Goal: Task Accomplishment & Management: Manage account settings

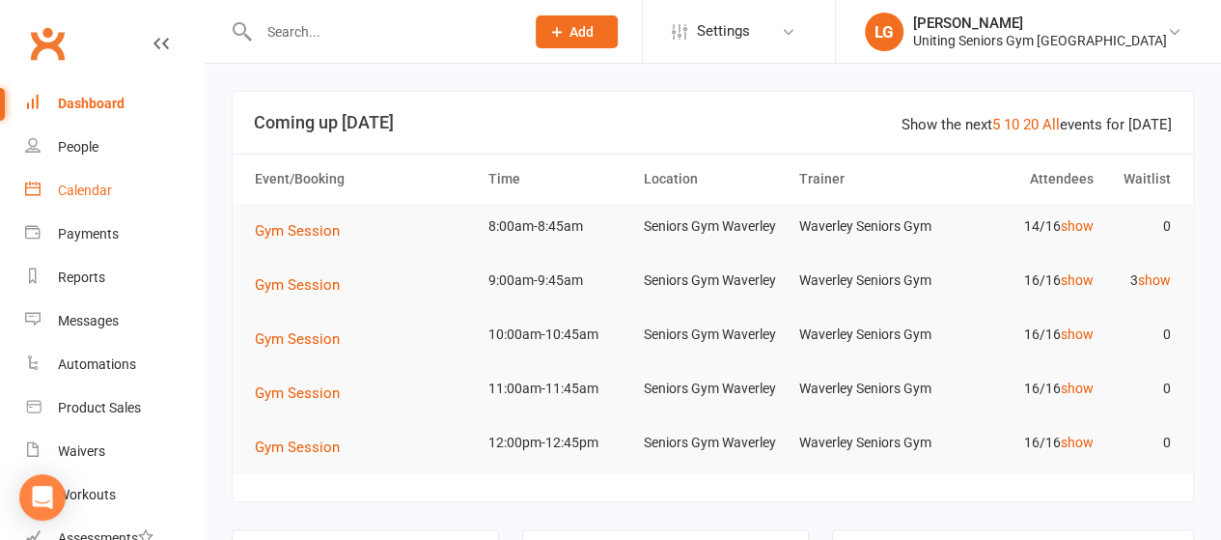
click at [135, 197] on link "Calendar" at bounding box center [114, 190] width 179 height 43
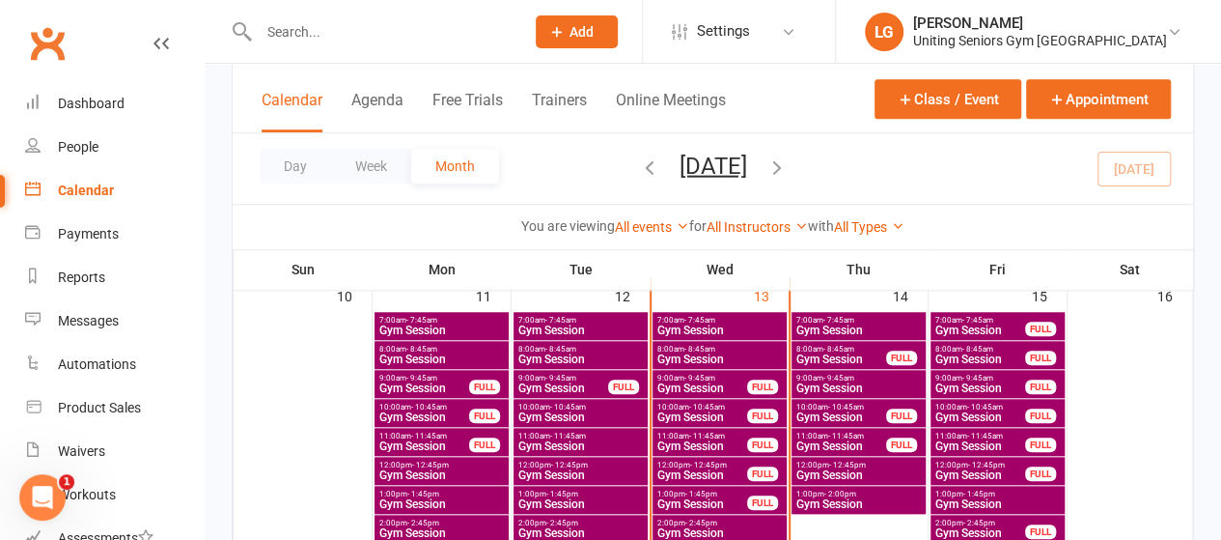
scroll to position [726, 0]
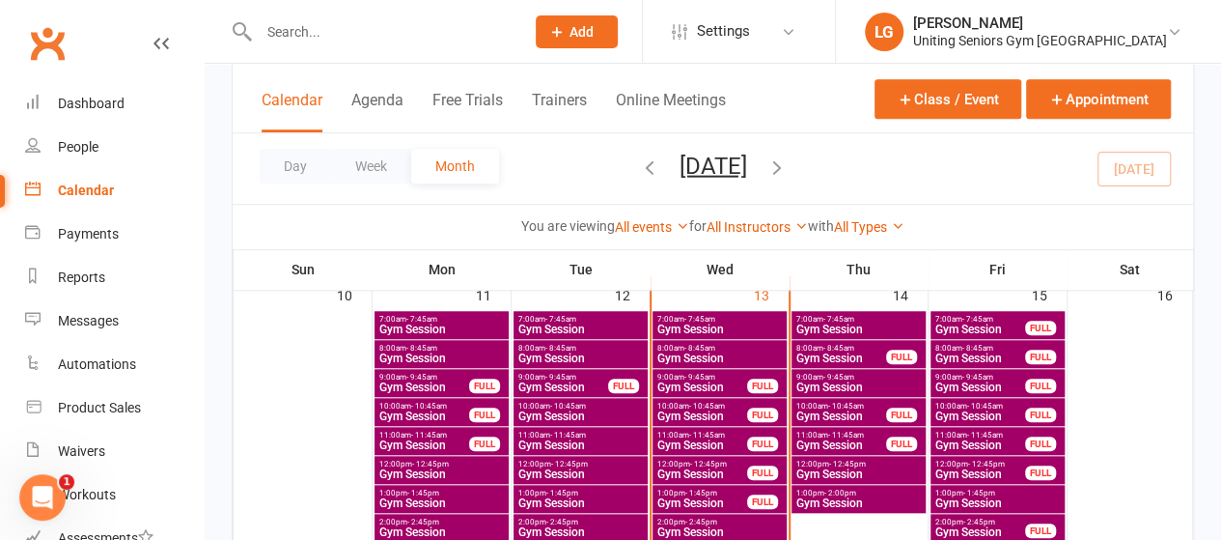
click at [869, 468] on span "Gym Session" at bounding box center [858, 474] width 126 height 12
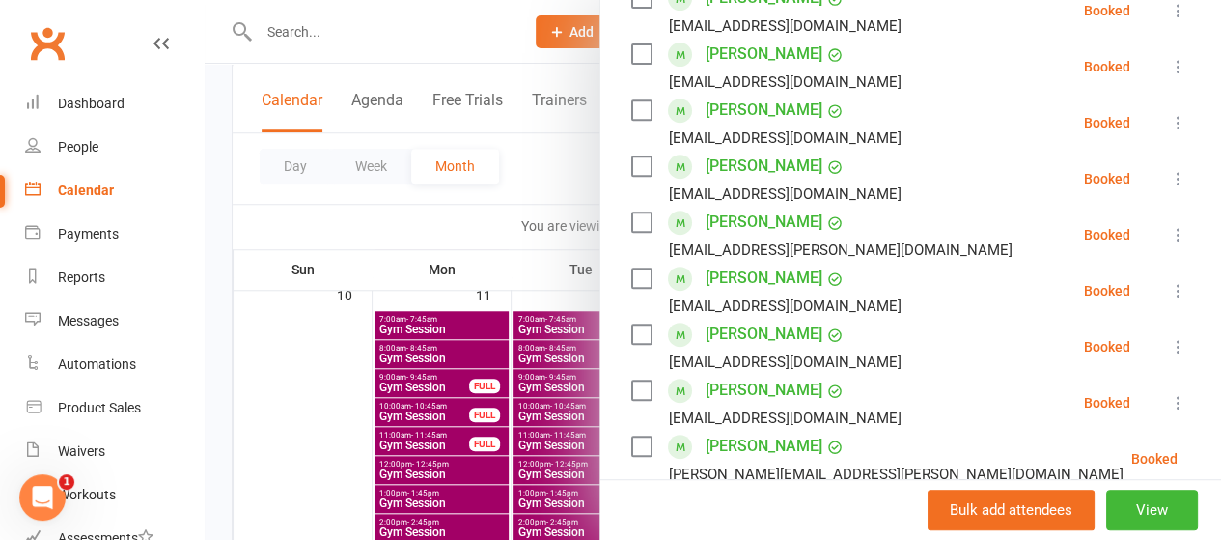
scroll to position [378, 0]
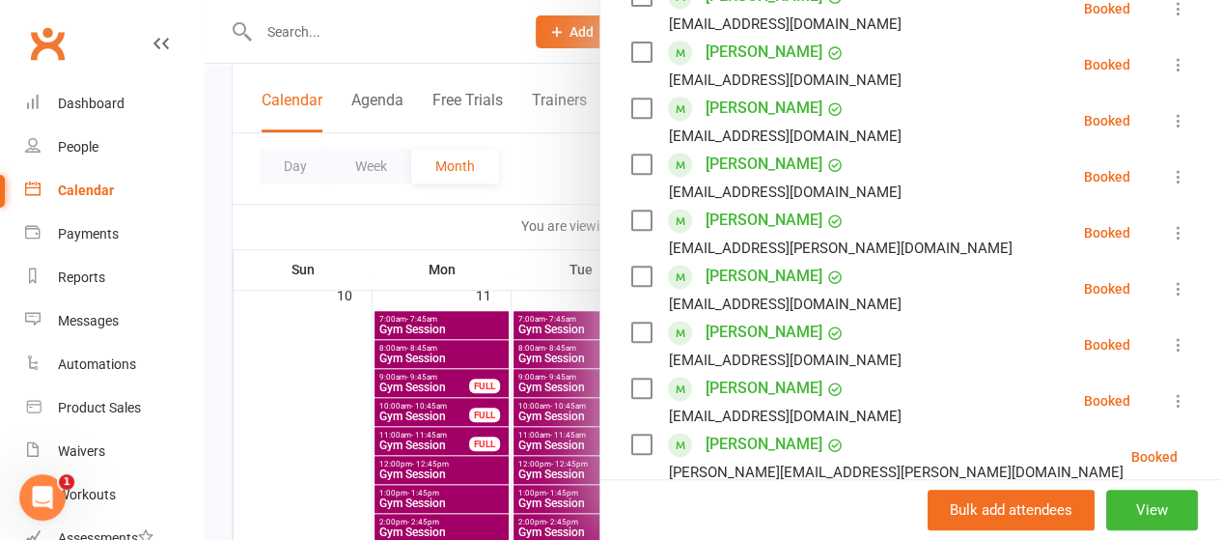
click at [1169, 284] on icon at bounding box center [1178, 288] width 19 height 19
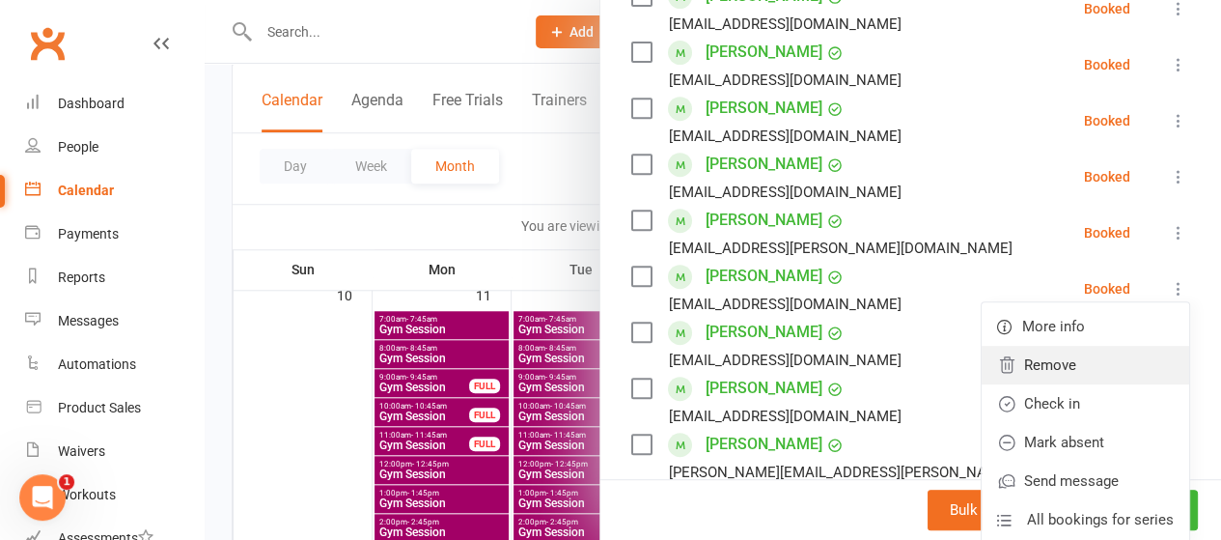
click at [1017, 362] on link "Remove" at bounding box center [1086, 365] width 208 height 39
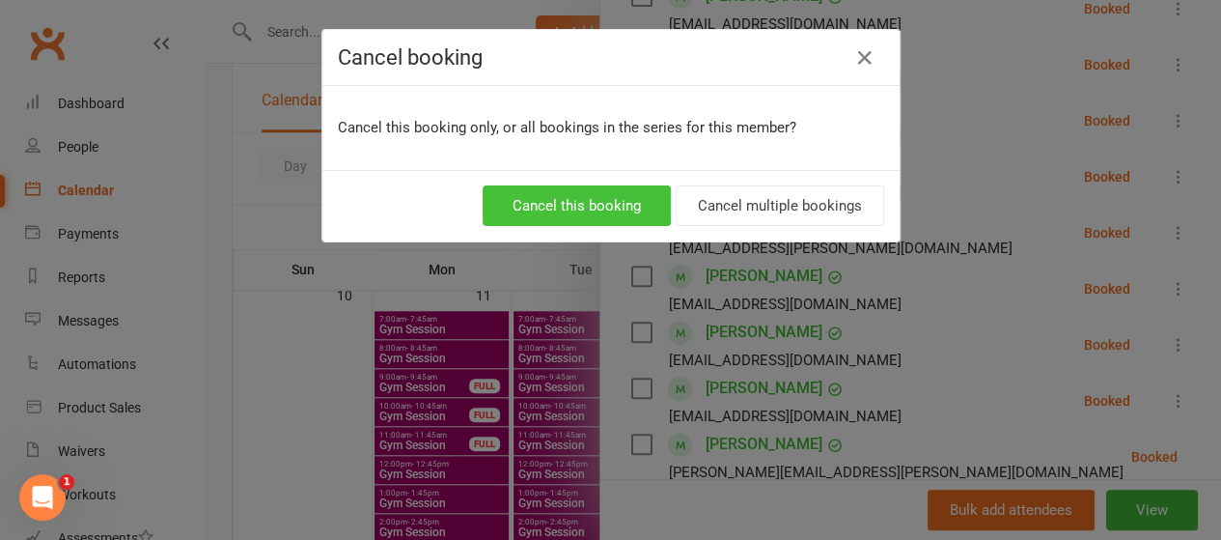
click at [596, 194] on button "Cancel this booking" at bounding box center [577, 205] width 188 height 41
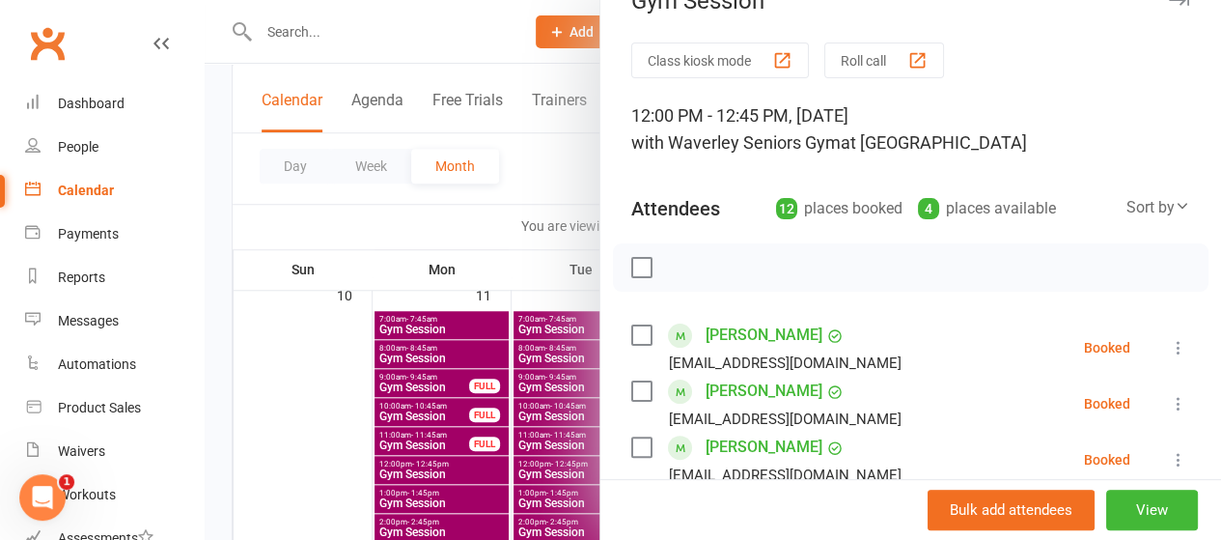
scroll to position [29, 0]
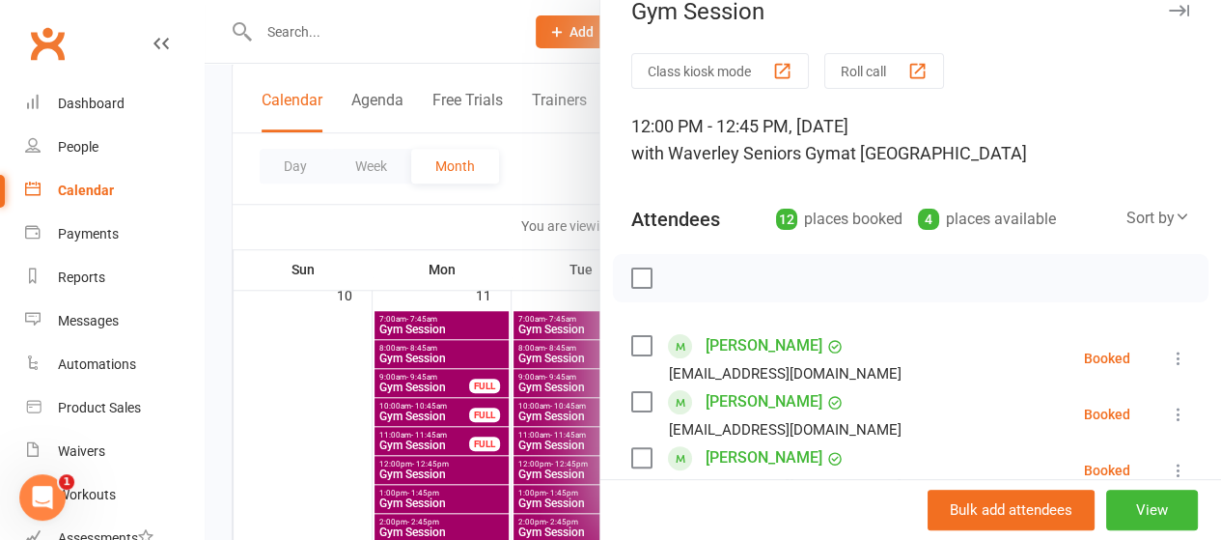
click at [1169, 14] on icon "button" at bounding box center [1179, 11] width 20 height 12
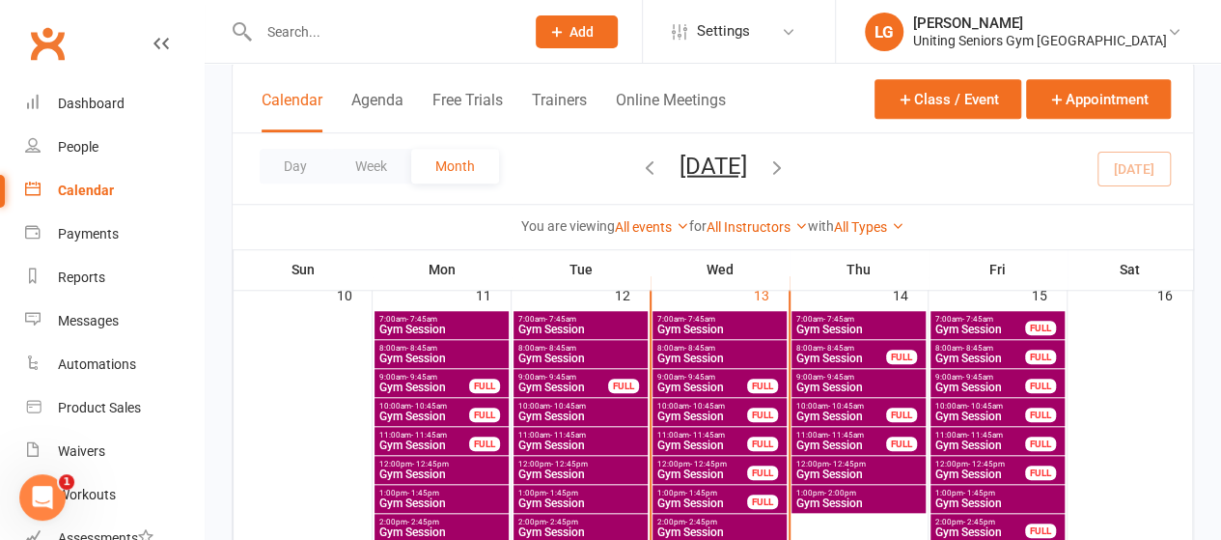
click at [406, 58] on div at bounding box center [371, 31] width 279 height 63
click at [370, 44] on input "text" at bounding box center [382, 31] width 258 height 27
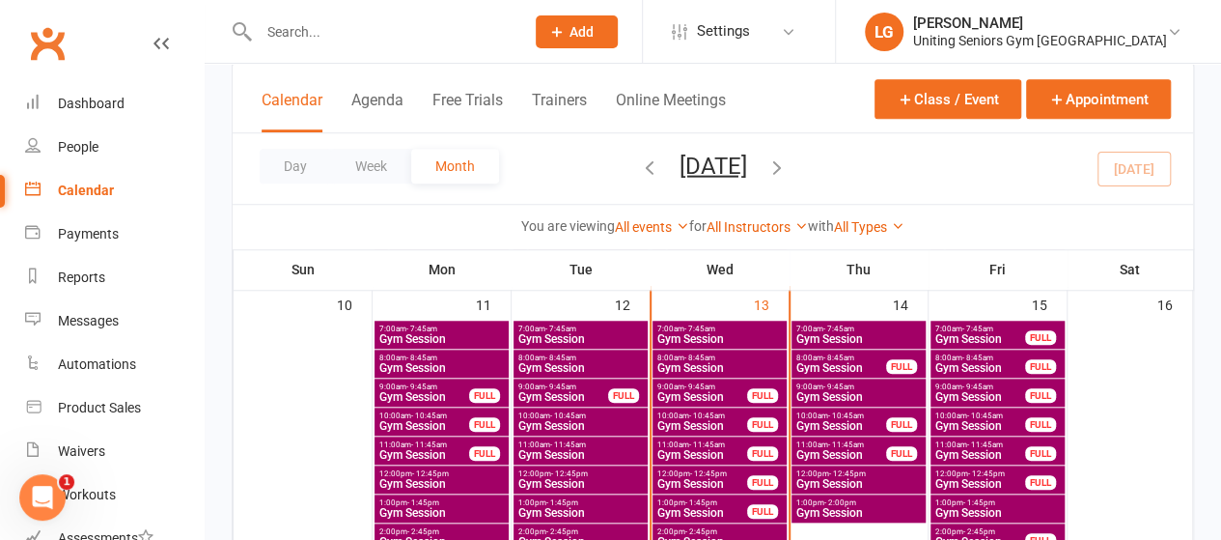
scroll to position [717, 0]
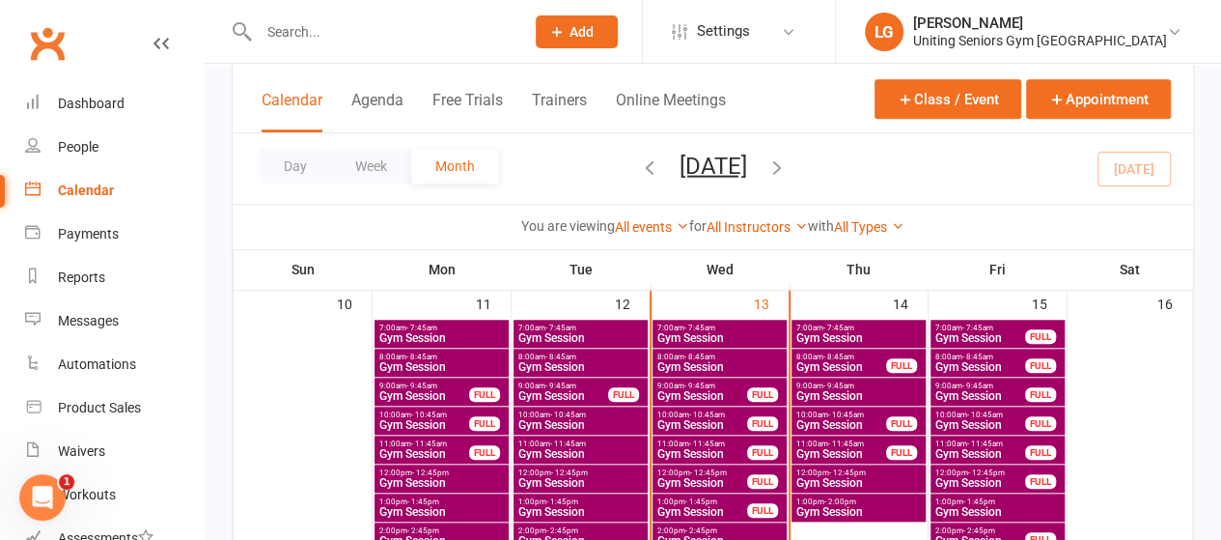
click at [978, 361] on span "Gym Session" at bounding box center [980, 367] width 92 height 12
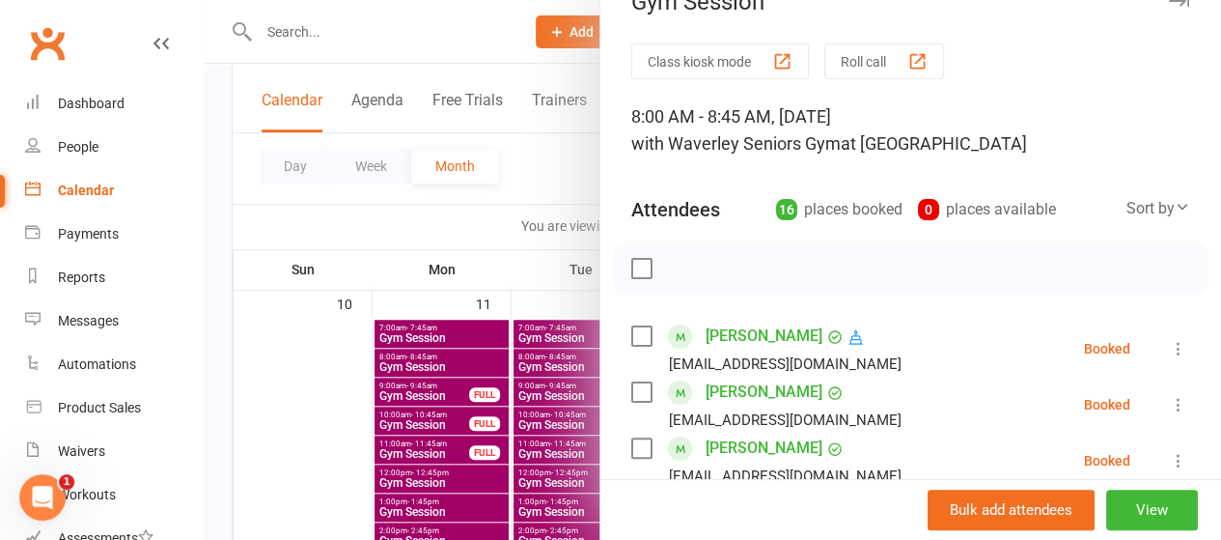
scroll to position [0, 0]
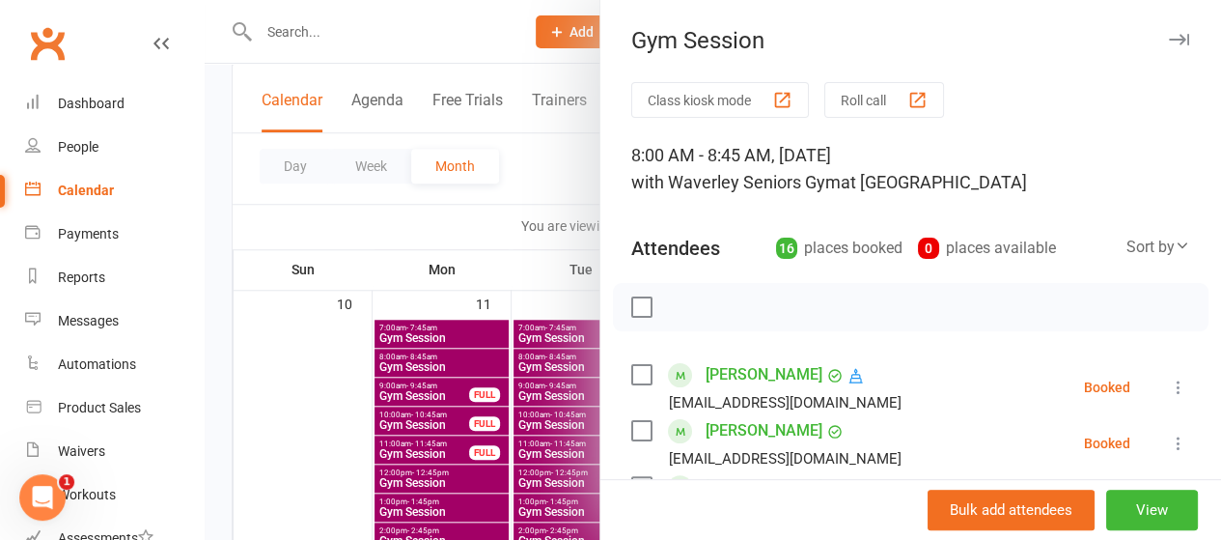
click at [1169, 40] on icon "button" at bounding box center [1179, 40] width 20 height 12
